Goal: Task Accomplishment & Management: Manage account settings

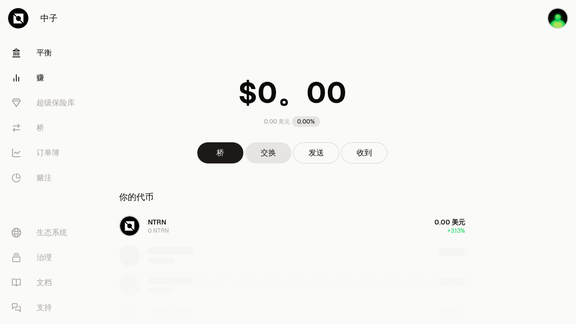
click at [35, 79] on link "赚" at bounding box center [54, 77] width 100 height 25
click at [42, 79] on font "赚" at bounding box center [40, 78] width 8 height 10
click at [54, 107] on font "超级保险库" at bounding box center [55, 102] width 38 height 10
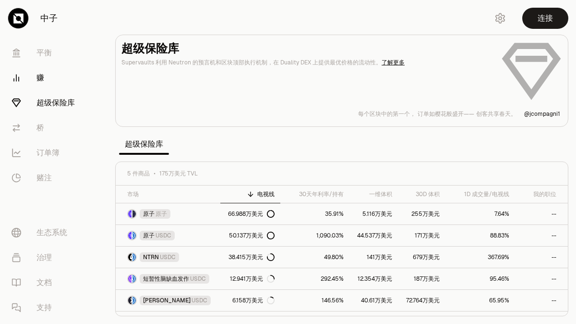
click at [46, 81] on link "赚" at bounding box center [54, 77] width 100 height 25
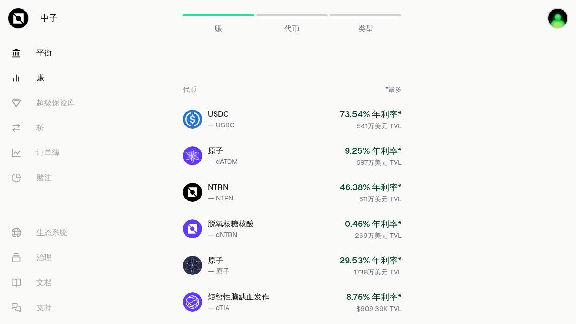
click at [50, 49] on font "平衡" at bounding box center [43, 53] width 15 height 10
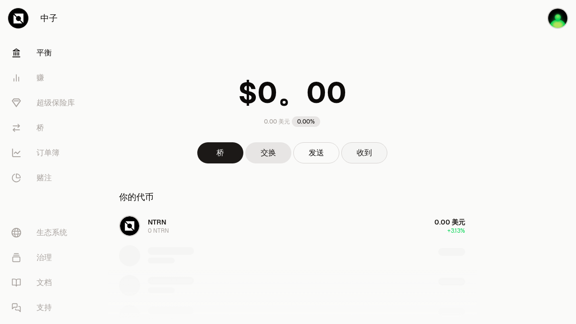
click at [361, 155] on font "收到" at bounding box center [364, 152] width 15 height 10
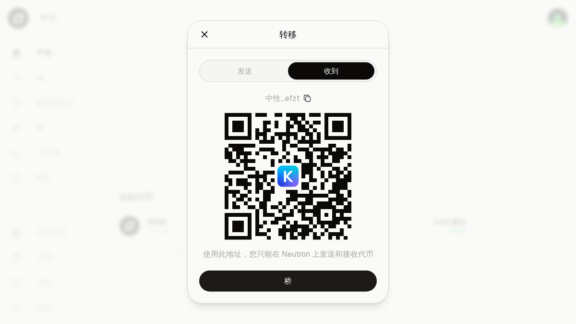
click at [252, 70] on button "发送" at bounding box center [245, 70] width 86 height 17
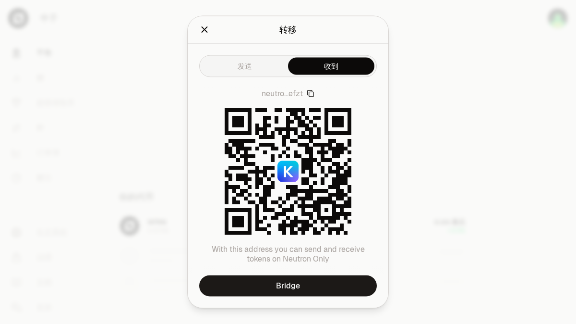
click at [343, 75] on button "收到" at bounding box center [331, 66] width 86 height 17
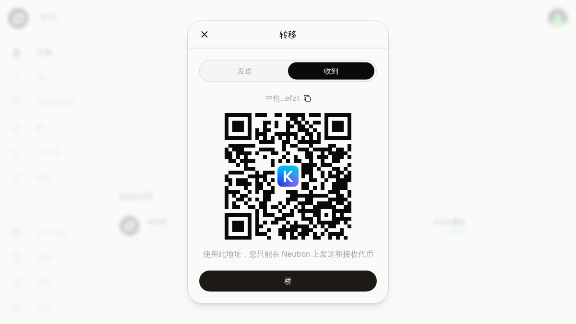
click at [202, 36] on icon "关闭" at bounding box center [205, 34] width 6 height 6
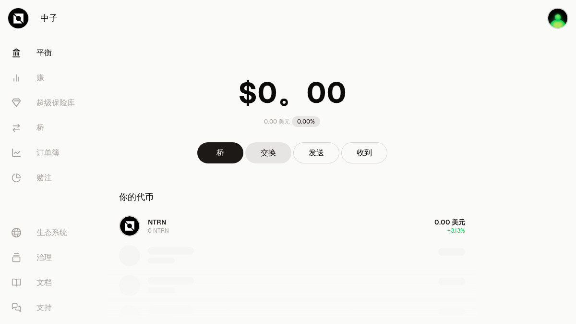
click at [212, 224] on div "NTRN 0 NTRN 0.00 美元 +3.13%" at bounding box center [292, 285] width 369 height 148
click at [213, 225] on div "NTRN 0 NTRN 0.00 美元 +3.13%" at bounding box center [292, 285] width 369 height 148
click at [558, 20] on img "button" at bounding box center [557, 18] width 21 height 21
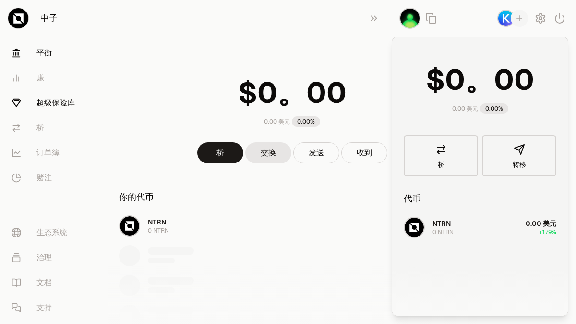
click at [59, 109] on link "超级保险库" at bounding box center [54, 102] width 100 height 25
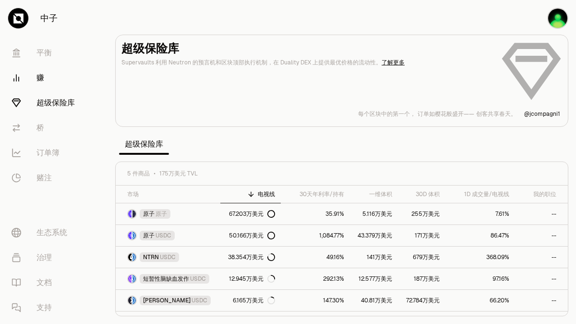
click at [34, 81] on link "赚" at bounding box center [54, 77] width 100 height 25
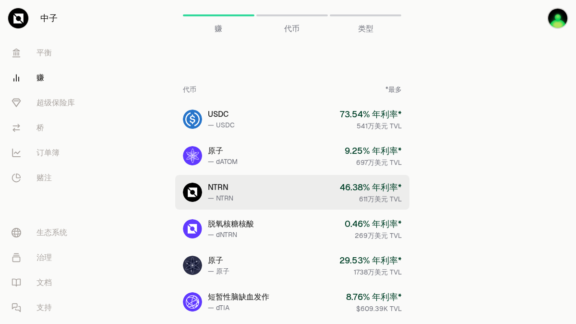
click at [276, 192] on link "NTRN — NTRN 46.38 % 年利率* 611万美元 TVL" at bounding box center [292, 192] width 234 height 35
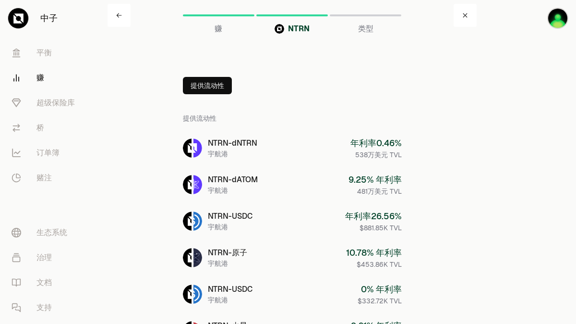
scroll to position [0, 0]
click at [223, 81] on font "提供流动性" at bounding box center [208, 85] width 34 height 9
click at [240, 85] on font "提供流动性" at bounding box center [229, 85] width 34 height 9
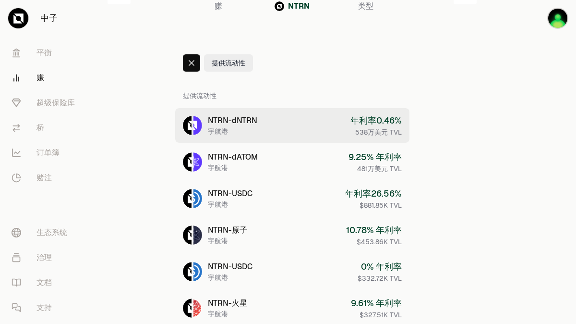
scroll to position [0, 0]
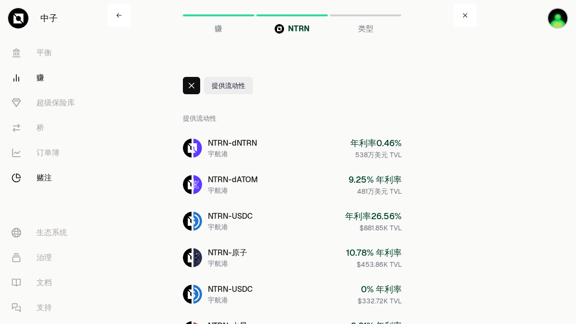
click at [46, 182] on font "赌注" at bounding box center [43, 178] width 15 height 12
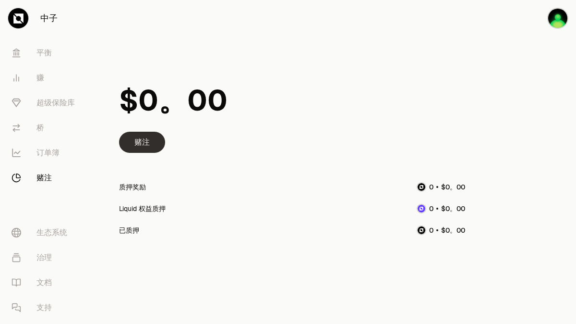
click at [149, 136] on font "赌注" at bounding box center [141, 142] width 15 height 12
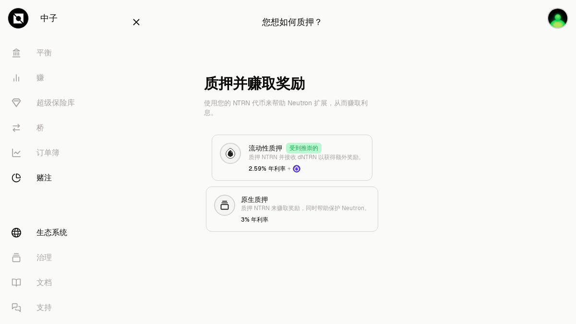
click at [43, 232] on font "生态系统" at bounding box center [51, 232] width 31 height 10
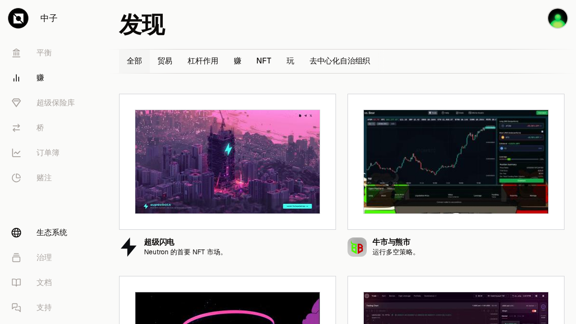
click at [51, 71] on link "赚" at bounding box center [54, 77] width 100 height 25
click at [42, 74] on font "赚" at bounding box center [40, 78] width 8 height 10
click at [53, 49] on link "平衡" at bounding box center [54, 52] width 100 height 25
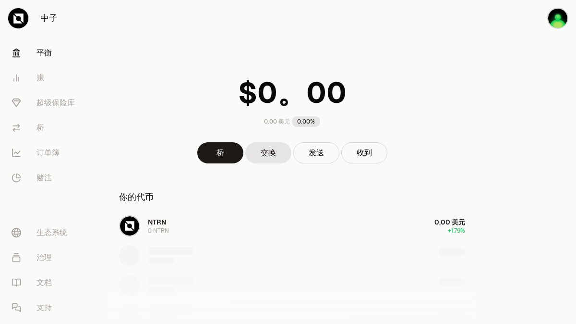
click at [303, 219] on div "NTRN 0 NTRN 0.00 美元 +1.79%" at bounding box center [292, 285] width 369 height 148
click at [144, 222] on div "NTRN 0 NTRN 0.00 美元 +1.79%" at bounding box center [292, 285] width 369 height 148
click at [449, 224] on div "NTRN 0 NTRN 0.00 美元 +1.79%" at bounding box center [292, 285] width 369 height 148
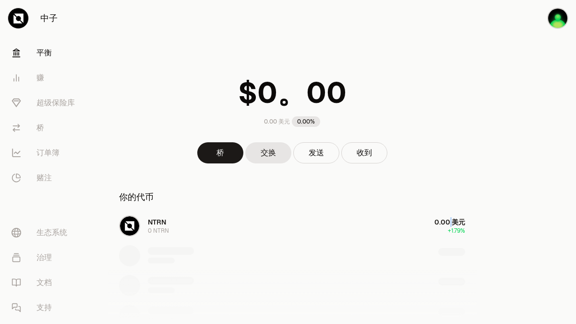
click at [449, 224] on div "NTRN 0 NTRN 0.00 美元 +1.79%" at bounding box center [292, 285] width 369 height 148
click at [128, 219] on div "NTRN 0 NTRN 0.00 美元 +1.79%" at bounding box center [292, 285] width 369 height 148
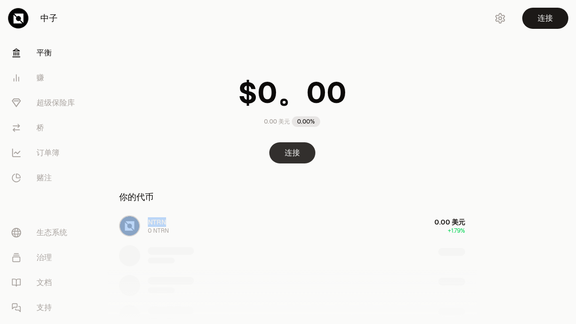
click at [281, 154] on button "连接" at bounding box center [292, 152] width 46 height 21
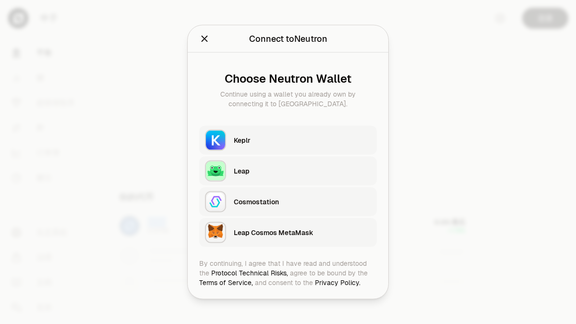
click at [297, 139] on div "Keplr" at bounding box center [302, 140] width 137 height 10
